Goal: Task Accomplishment & Management: Complete application form

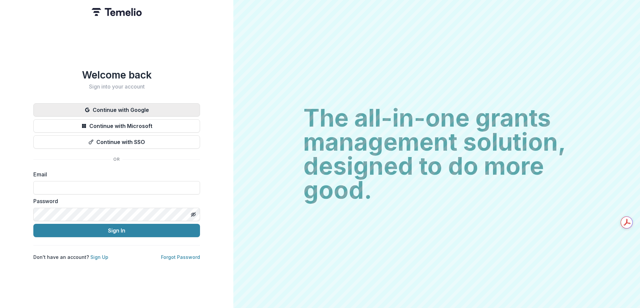
click at [132, 108] on button "Continue with Google" at bounding box center [116, 109] width 167 height 13
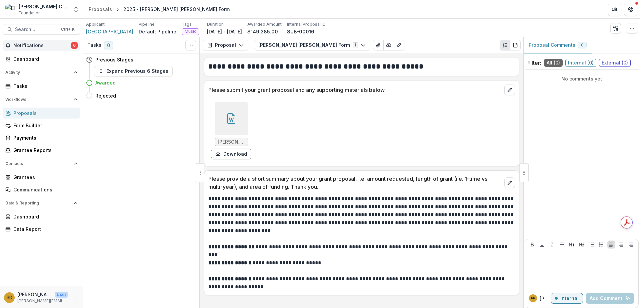
click at [48, 44] on span "Notifications" at bounding box center [42, 46] width 58 height 6
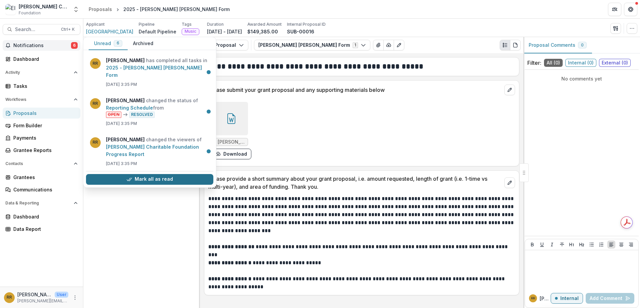
click at [121, 178] on button "Mark all as read" at bounding box center [149, 179] width 127 height 11
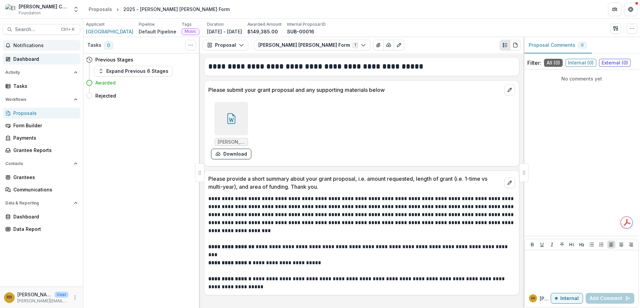
click at [36, 57] on div "Dashboard" at bounding box center [44, 58] width 62 height 7
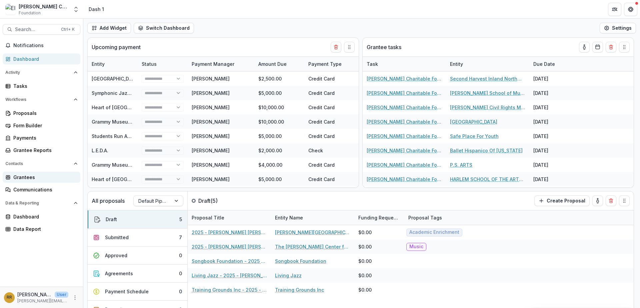
click at [31, 175] on div "Grantees" at bounding box center [44, 176] width 62 height 7
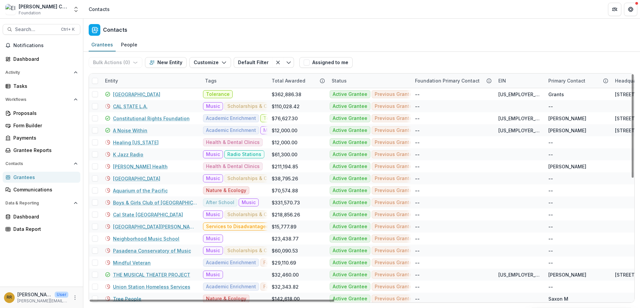
click at [126, 82] on div "Entity" at bounding box center [151, 80] width 100 height 14
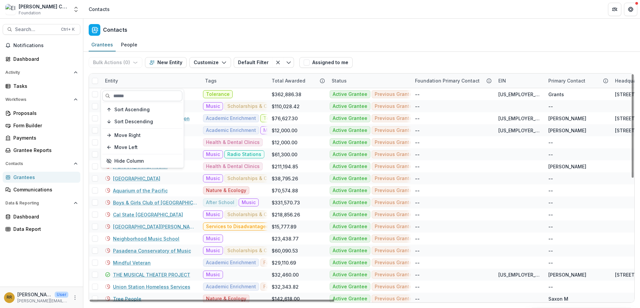
click at [126, 94] on input at bounding box center [142, 95] width 80 height 11
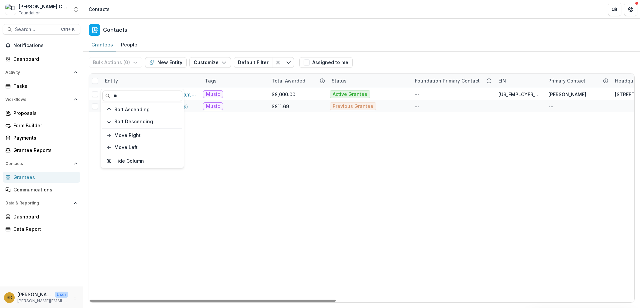
type input "**"
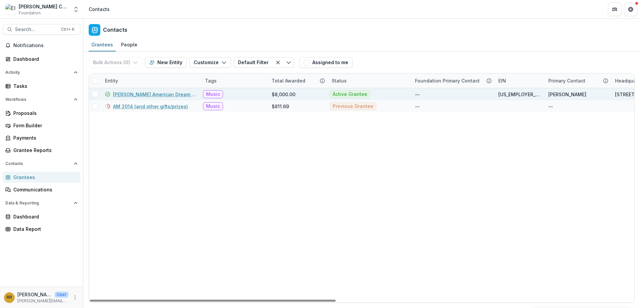
click at [170, 96] on link "[PERSON_NAME] American Dream Theater" at bounding box center [155, 94] width 84 height 7
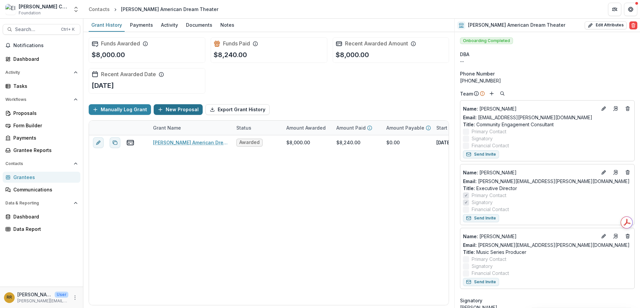
click at [158, 106] on button "New Proposal" at bounding box center [178, 109] width 49 height 11
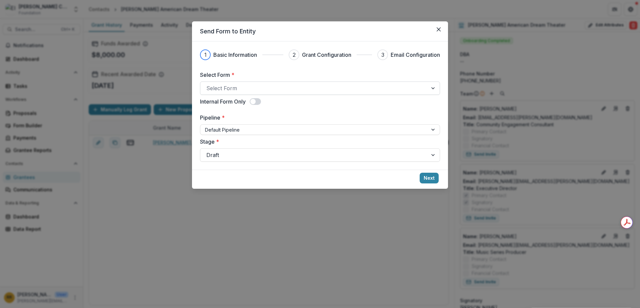
click at [276, 89] on div at bounding box center [313, 87] width 215 height 9
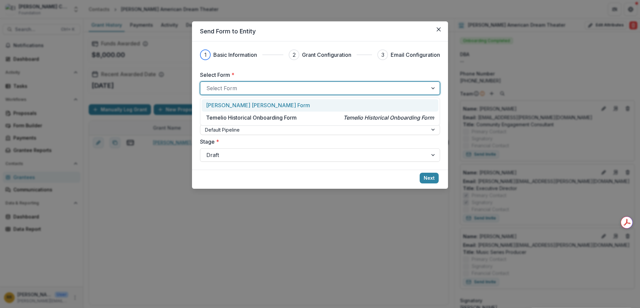
click at [270, 106] on p "[PERSON_NAME] [PERSON_NAME] Form" at bounding box center [258, 105] width 104 height 8
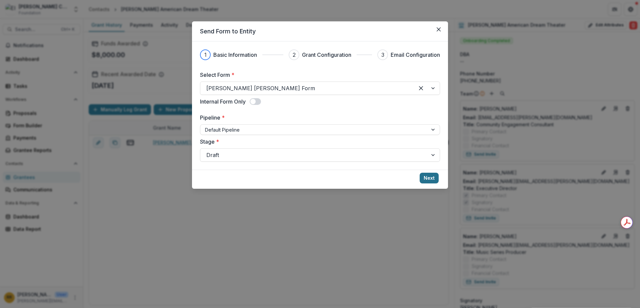
click at [433, 179] on button "Next" at bounding box center [429, 177] width 19 height 11
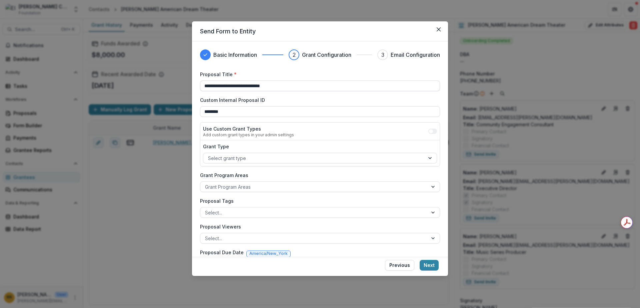
click at [214, 88] on input "**********" at bounding box center [320, 85] width 240 height 11
type input "**********"
click at [275, 190] on div at bounding box center [314, 186] width 218 height 8
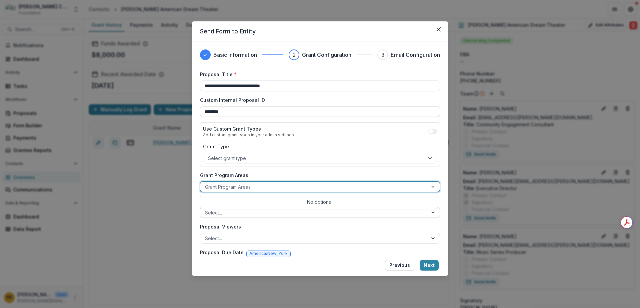
click at [275, 190] on div at bounding box center [314, 186] width 218 height 8
click at [274, 213] on div at bounding box center [314, 212] width 218 height 8
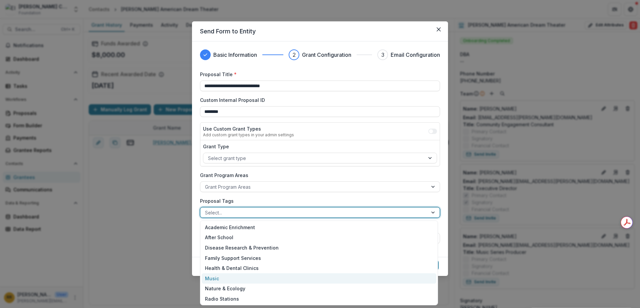
click at [266, 277] on div "Music" at bounding box center [319, 278] width 235 height 10
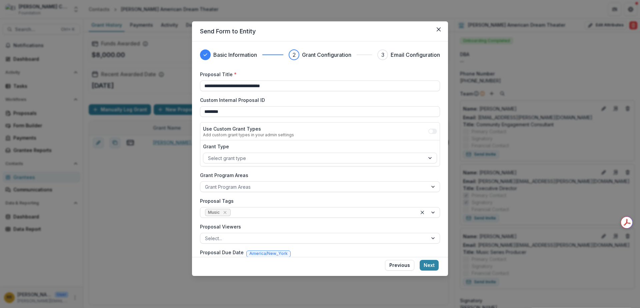
scroll to position [20, 0]
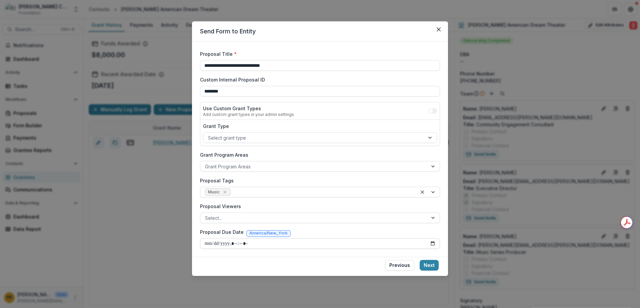
click at [429, 242] on input "Proposal Due Date" at bounding box center [320, 243] width 240 height 11
click at [371, 226] on div "**********" at bounding box center [320, 149] width 240 height 198
type input "**********"
click at [434, 266] on button "Next" at bounding box center [429, 264] width 19 height 11
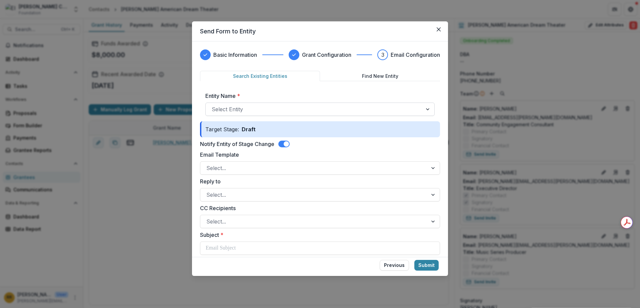
click at [373, 111] on div at bounding box center [314, 108] width 205 height 9
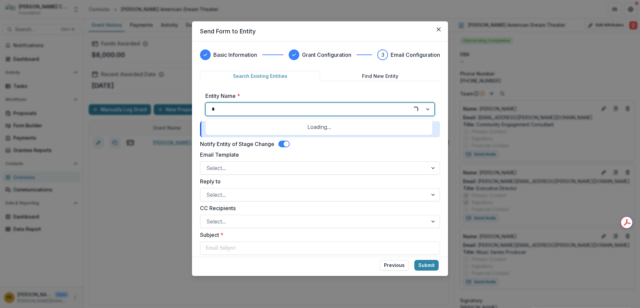
type input "**"
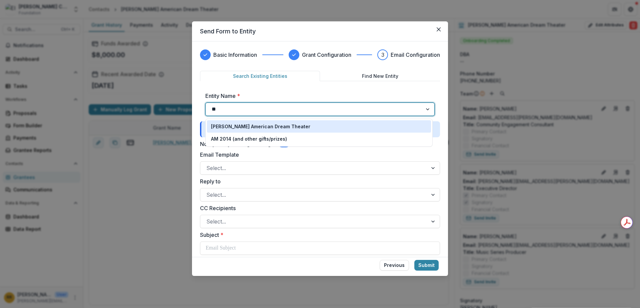
click at [320, 125] on div "[PERSON_NAME] American Dream Theater" at bounding box center [319, 126] width 216 height 7
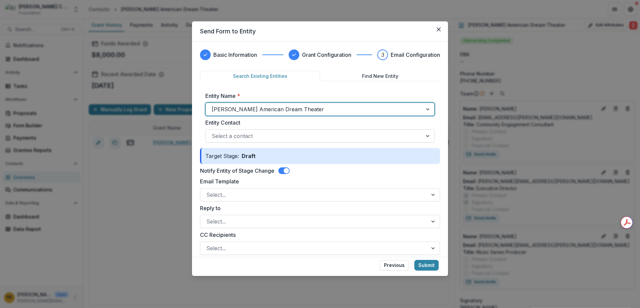
click at [312, 134] on div at bounding box center [314, 135] width 205 height 9
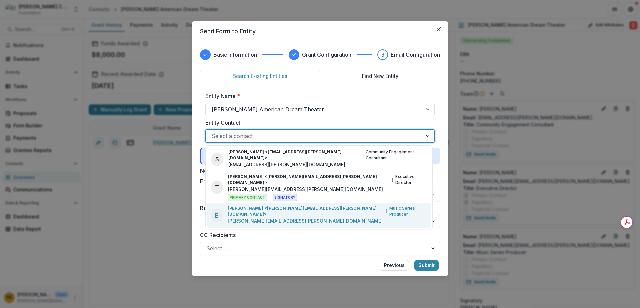
click at [287, 205] on p "[PERSON_NAME] <[PERSON_NAME][EMAIL_ADDRESS][PERSON_NAME][DOMAIN_NAME]>" at bounding box center [306, 211] width 156 height 12
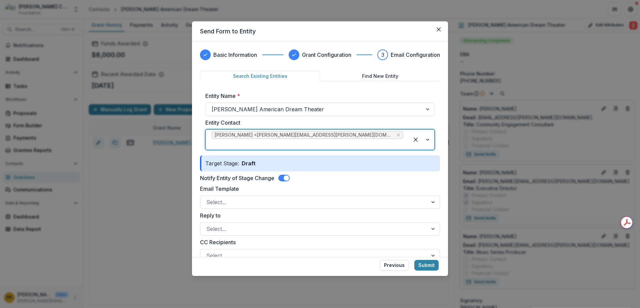
click at [287, 197] on div at bounding box center [313, 201] width 215 height 9
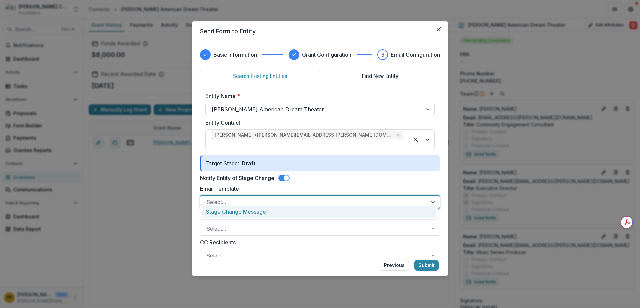
click at [288, 197] on div at bounding box center [313, 201] width 215 height 9
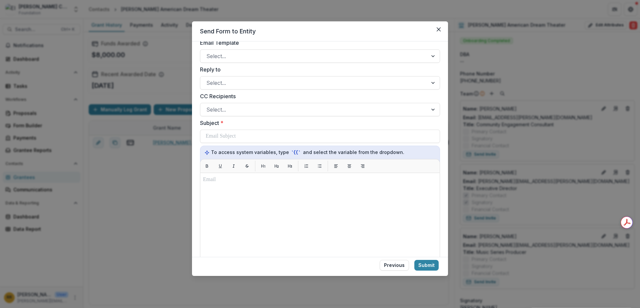
scroll to position [147, 0]
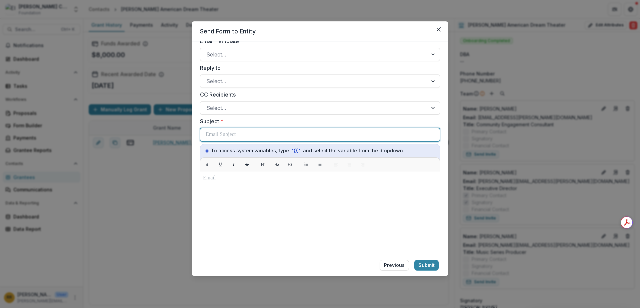
click at [340, 131] on div at bounding box center [320, 134] width 229 height 13
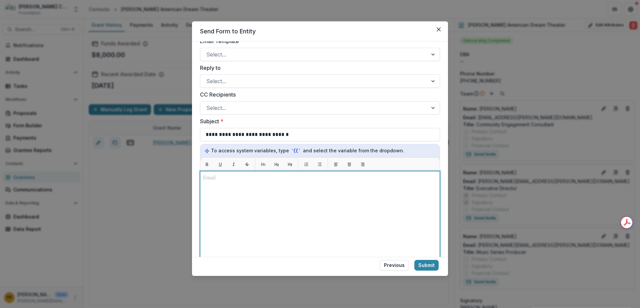
click at [320, 186] on div at bounding box center [320, 254] width 234 height 161
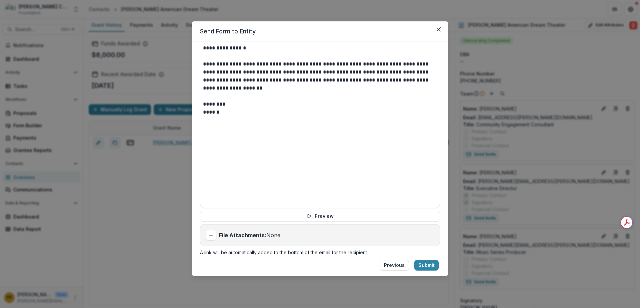
scroll to position [279, 0]
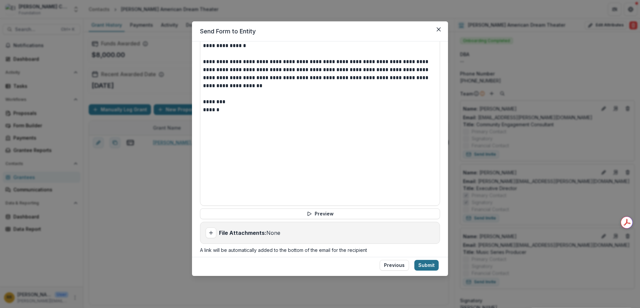
click at [428, 266] on button "Submit" at bounding box center [427, 264] width 24 height 11
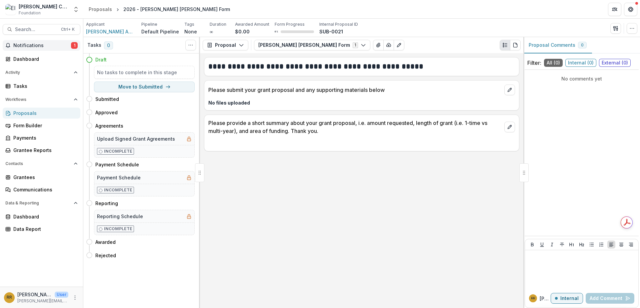
click at [36, 47] on span "Notifications" at bounding box center [42, 46] width 58 height 6
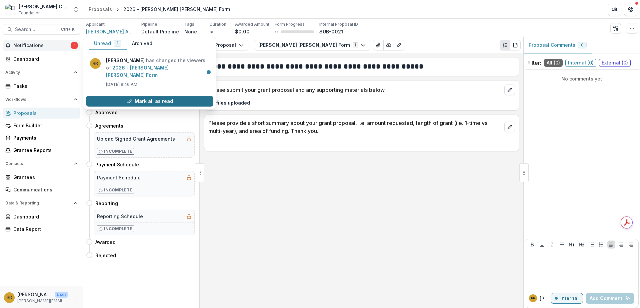
click at [93, 96] on button "Mark all as read" at bounding box center [149, 101] width 127 height 11
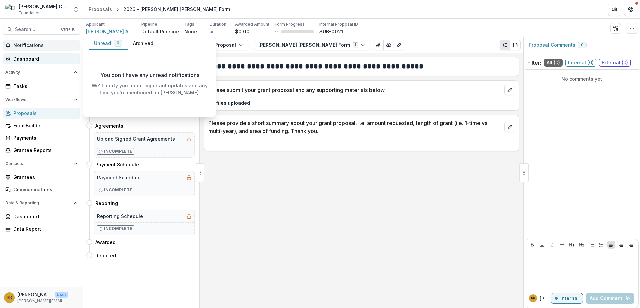
click at [36, 58] on div "Dashboard" at bounding box center [44, 58] width 62 height 7
